Goal: Navigation & Orientation: Go to known website

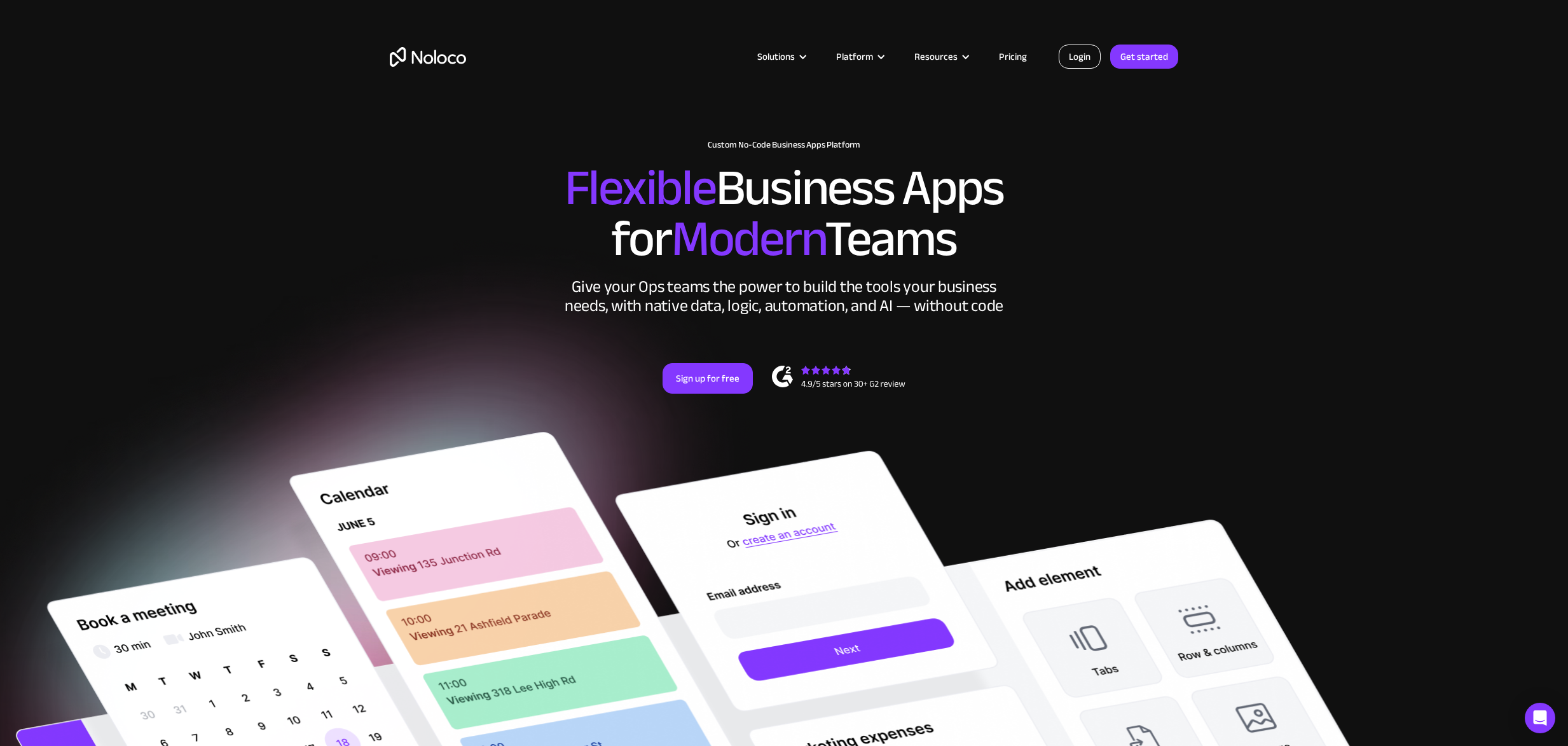
click at [1091, 52] on link "Login" at bounding box center [1080, 57] width 42 height 24
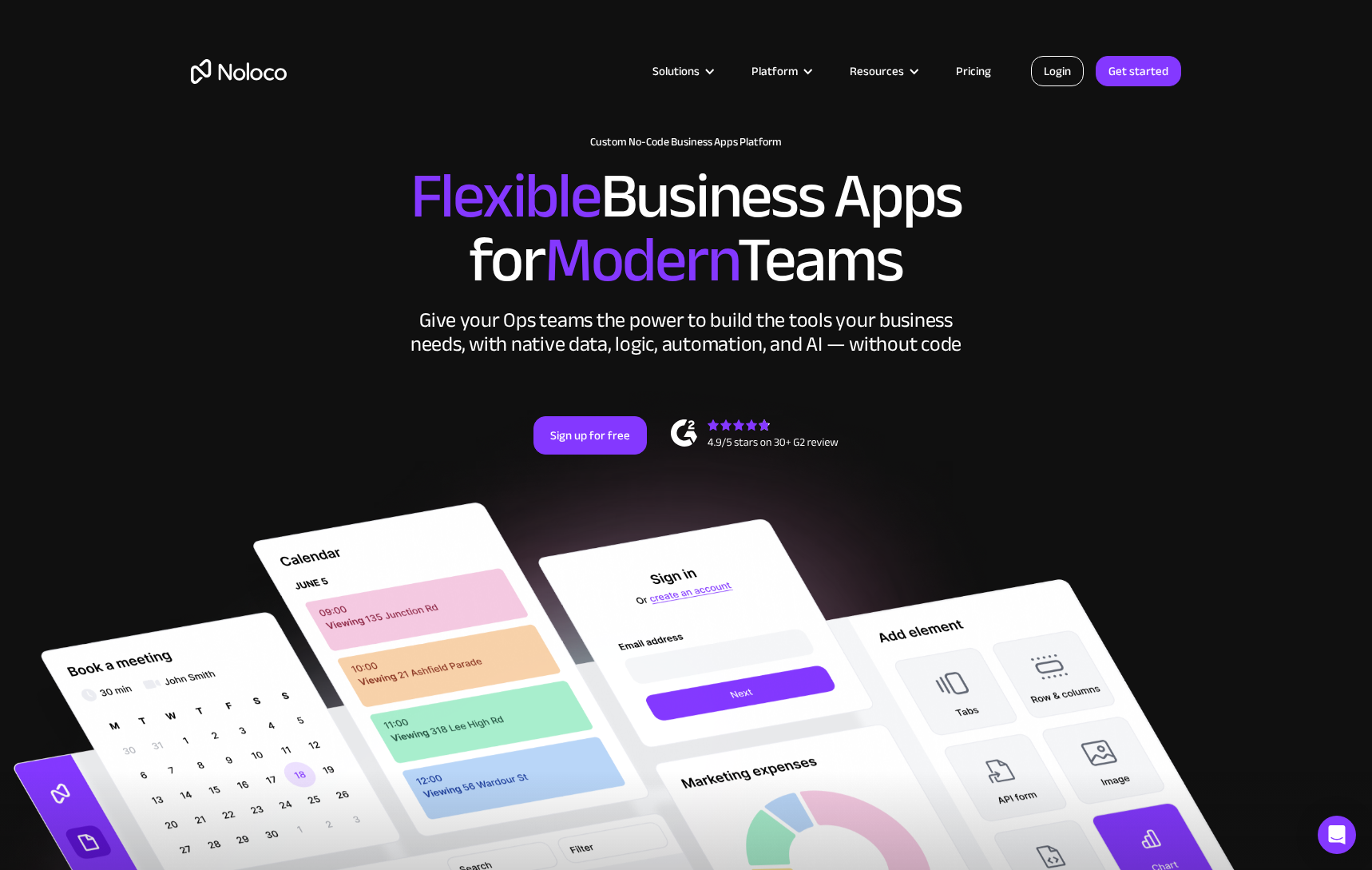
click at [1051, 74] on link "Login" at bounding box center [1057, 71] width 52 height 30
